Goal: Find specific page/section: Find specific page/section

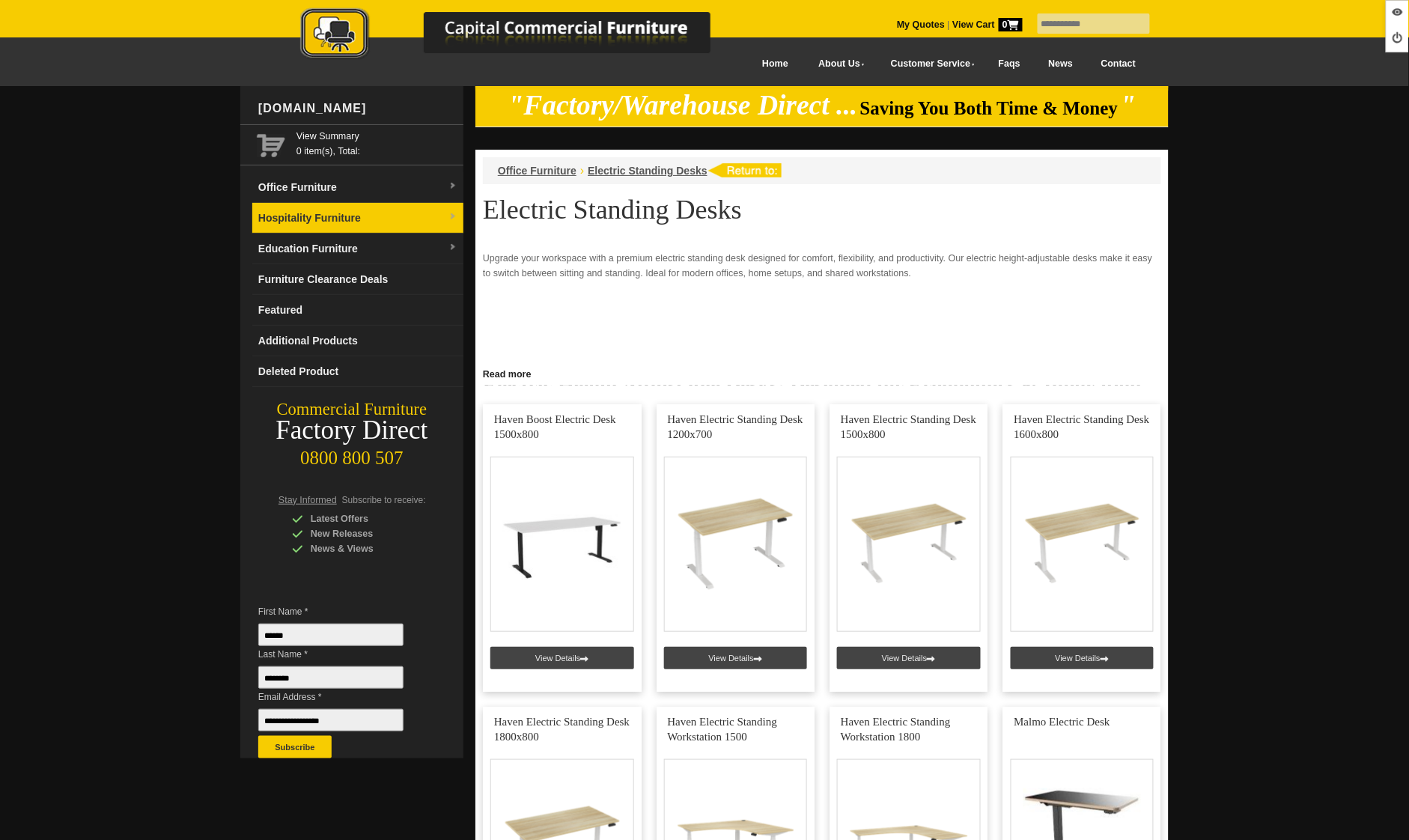
click at [321, 228] on link "Hospitality Furniture" at bounding box center [358, 217] width 211 height 30
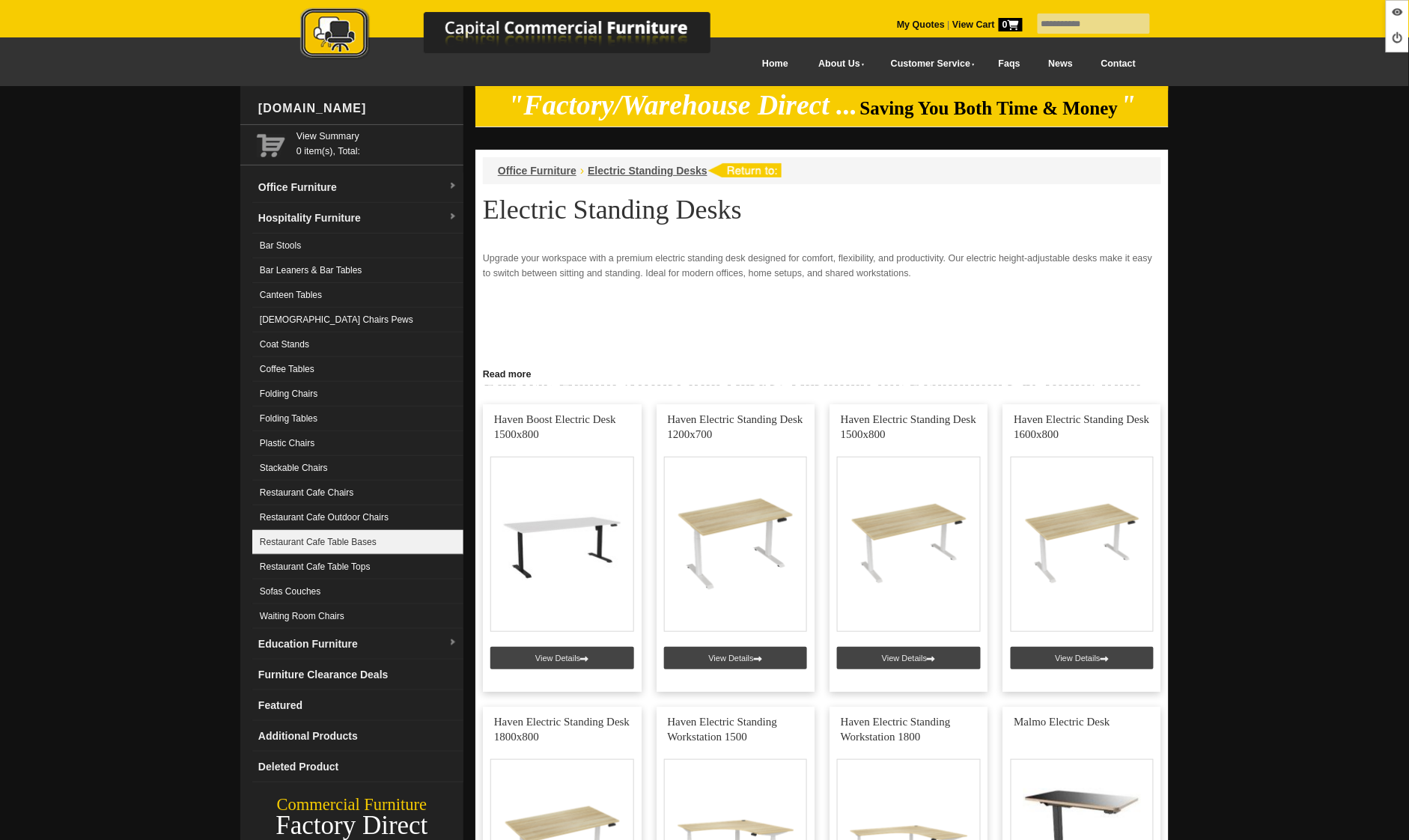
click at [366, 543] on link "Restaurant Cafe Table Bases" at bounding box center [358, 542] width 211 height 24
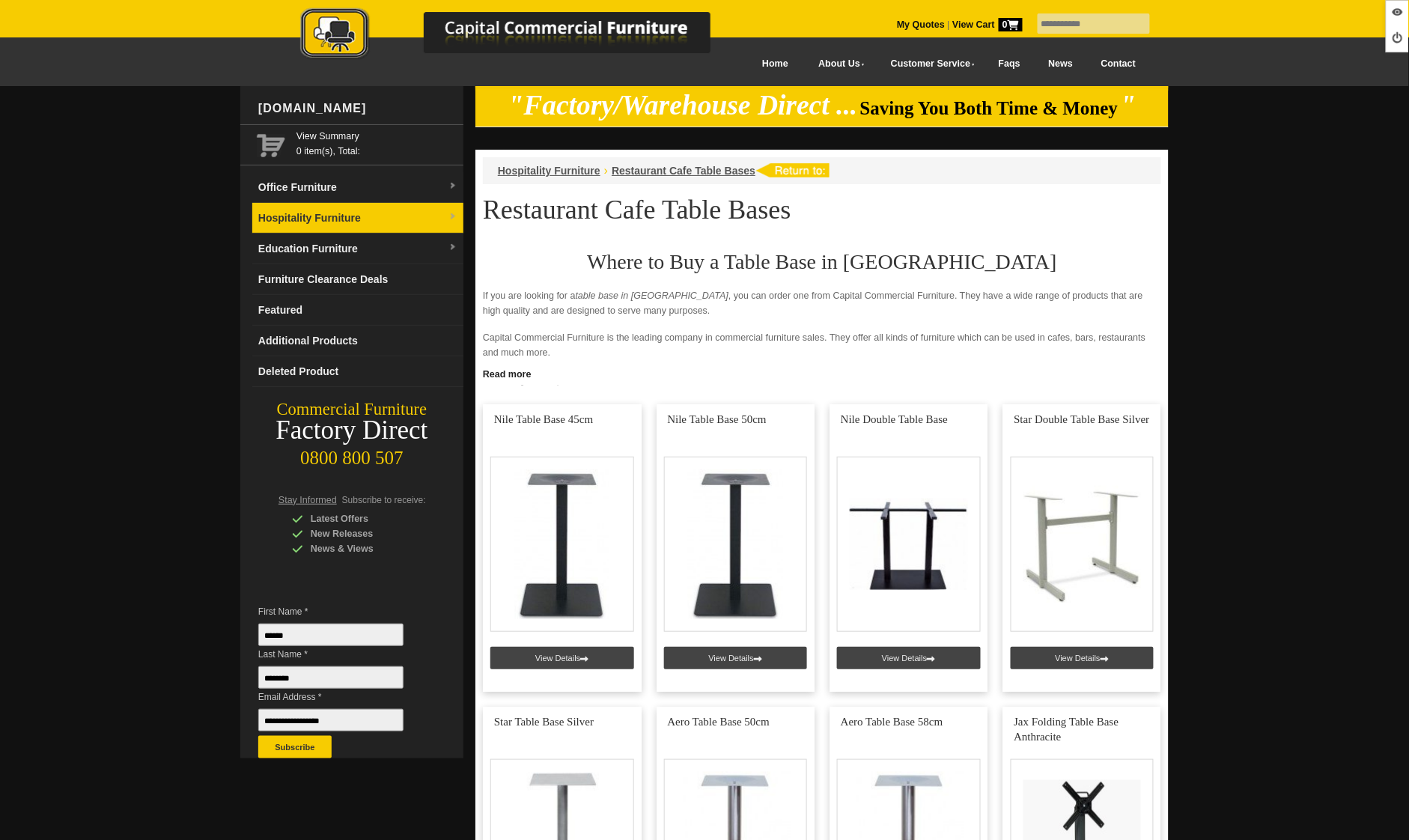
click at [316, 211] on link "Hospitality Furniture" at bounding box center [358, 217] width 211 height 30
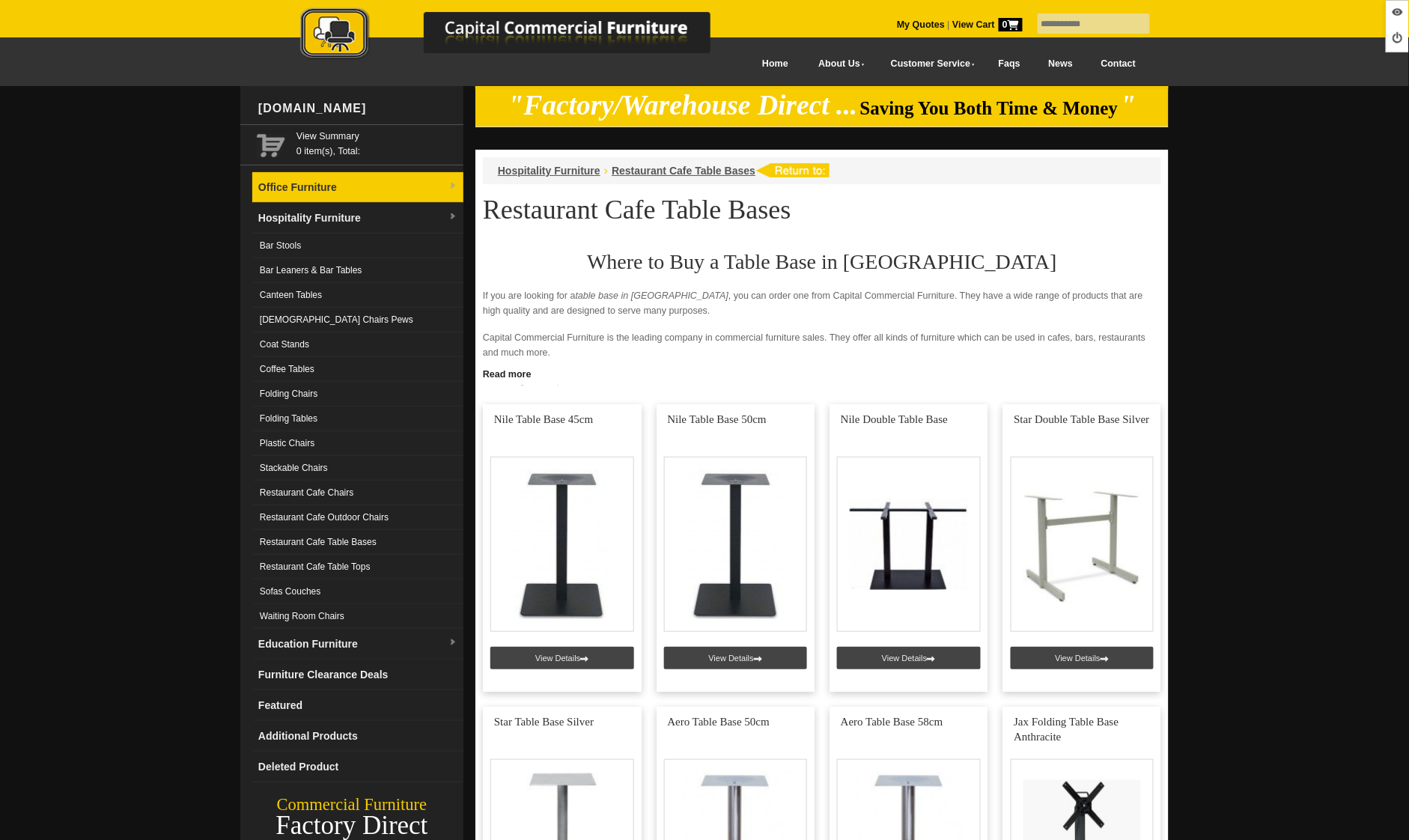
click at [324, 175] on link "Office Furniture" at bounding box center [358, 187] width 211 height 30
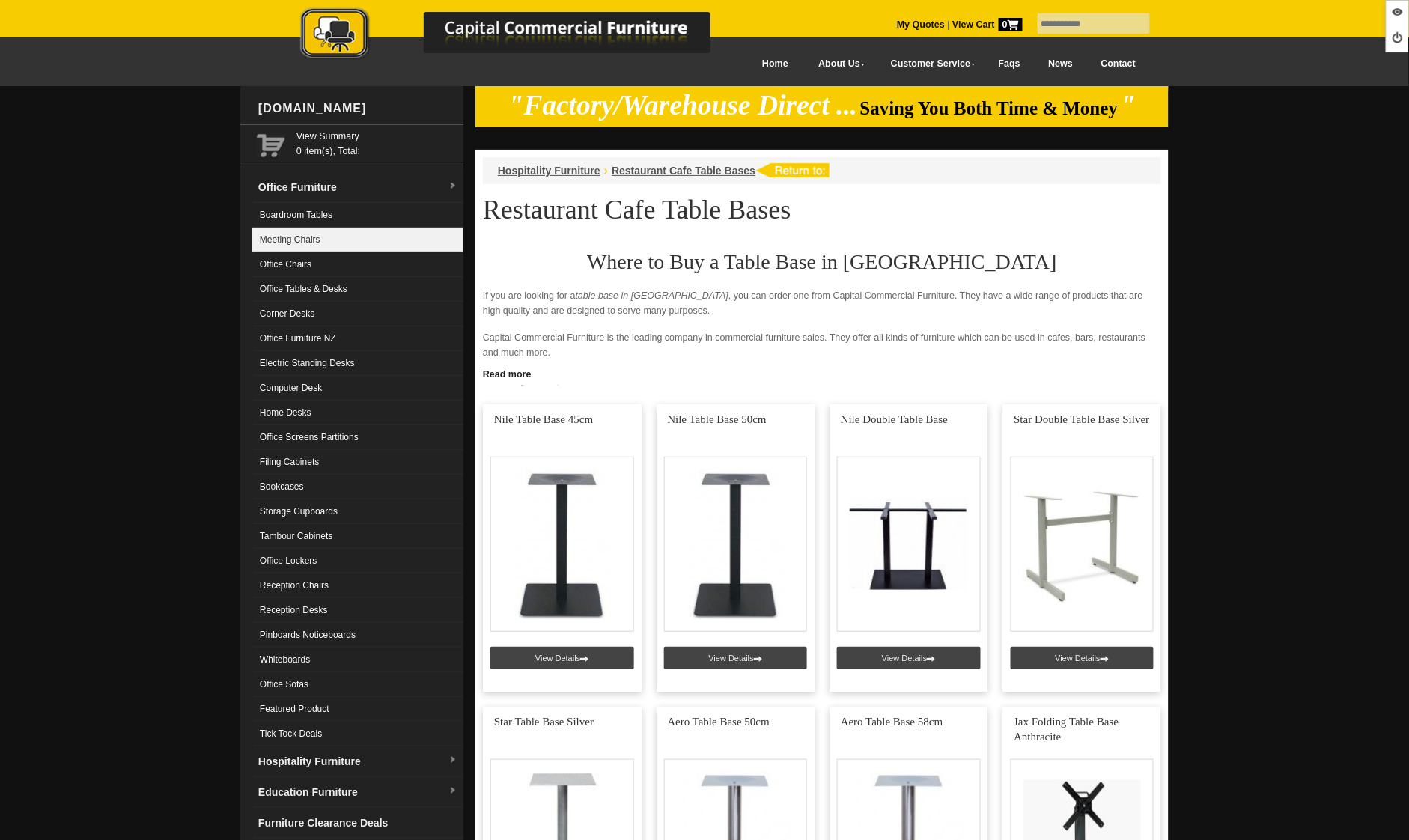
click at [322, 230] on link "Meeting Chairs" at bounding box center [358, 240] width 211 height 24
